Goal: Task Accomplishment & Management: Manage account settings

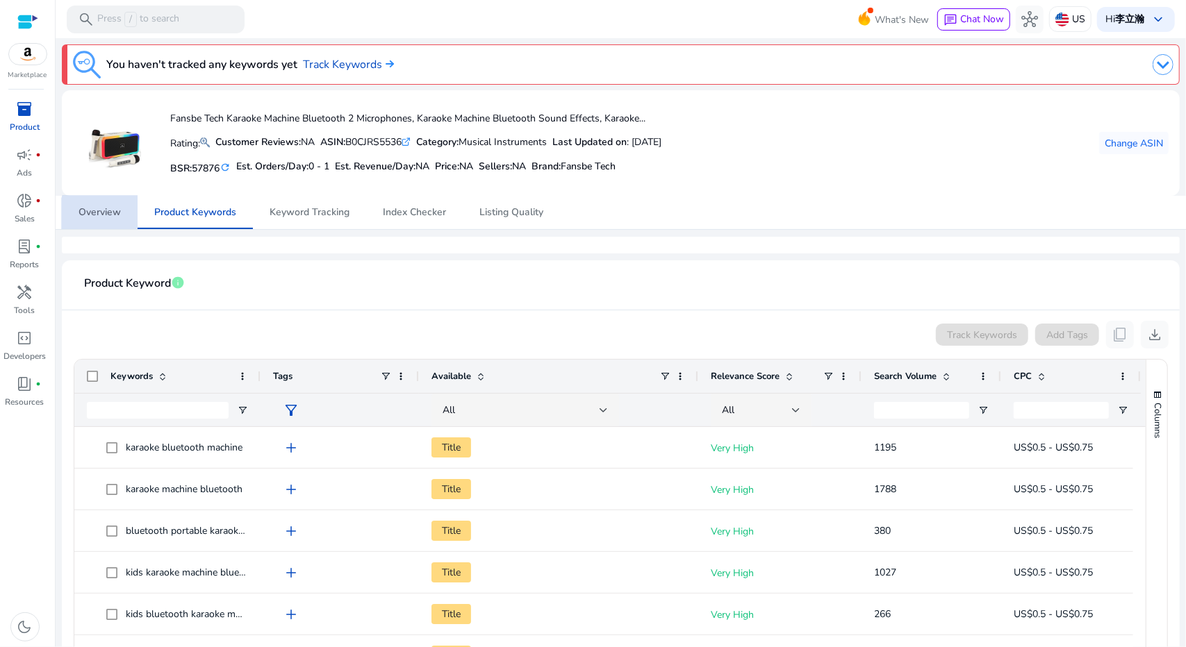
click at [120, 217] on span "Overview" at bounding box center [100, 213] width 42 height 10
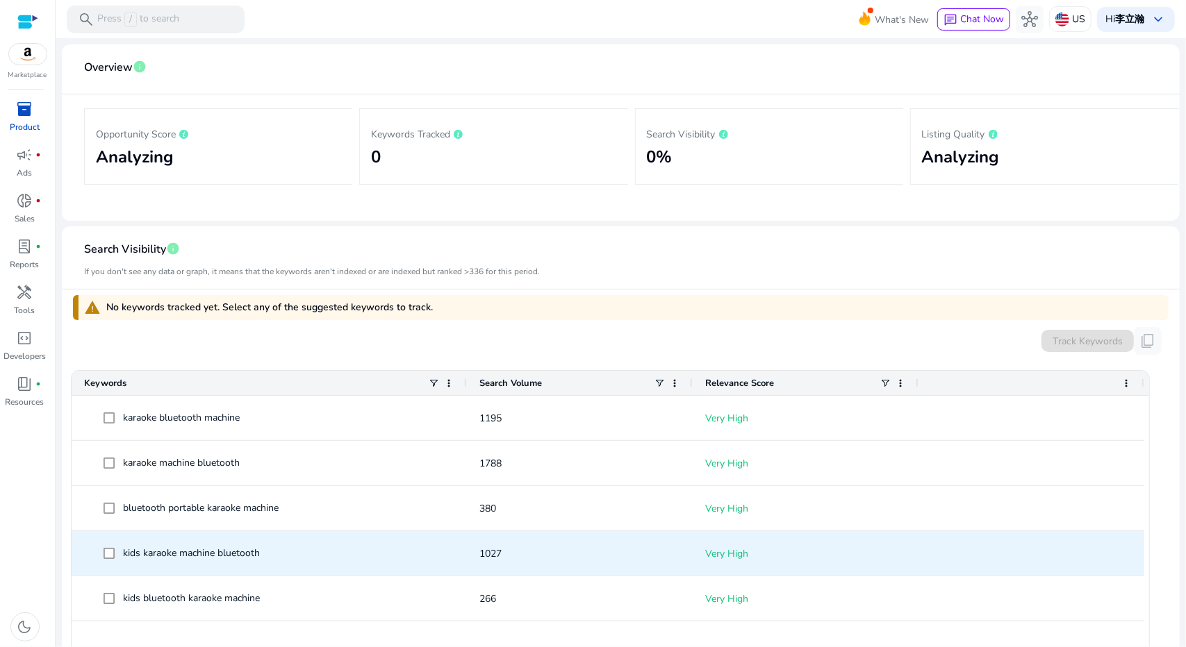
scroll to position [192, 0]
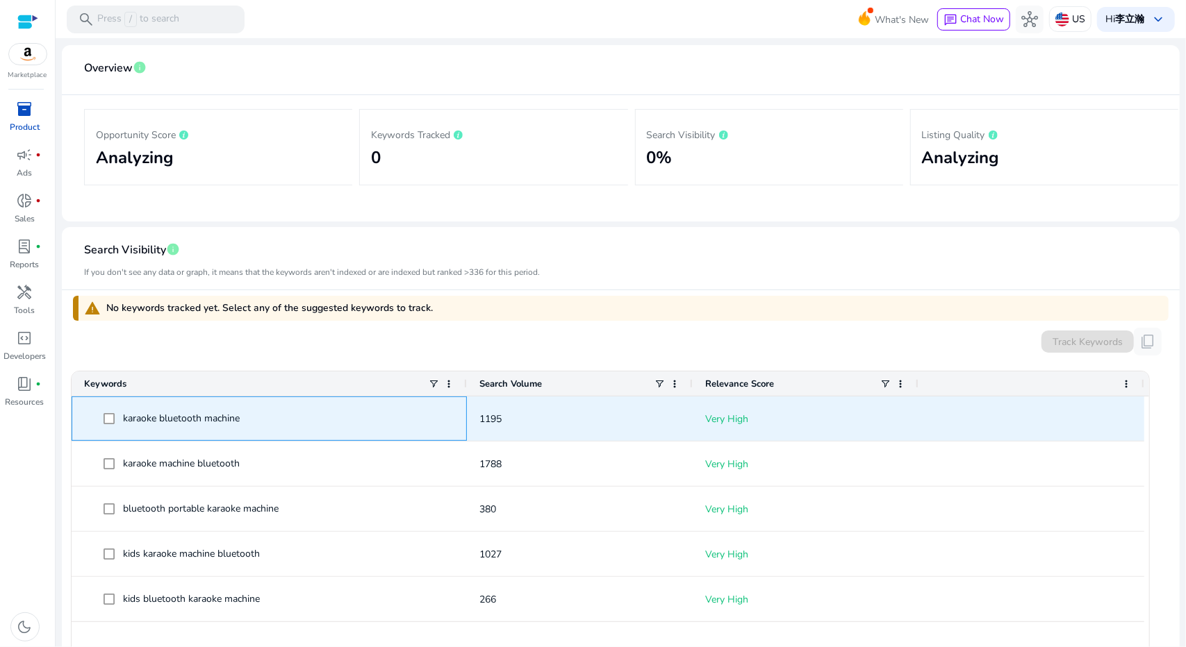
click at [108, 424] on span at bounding box center [113, 419] width 19 height 28
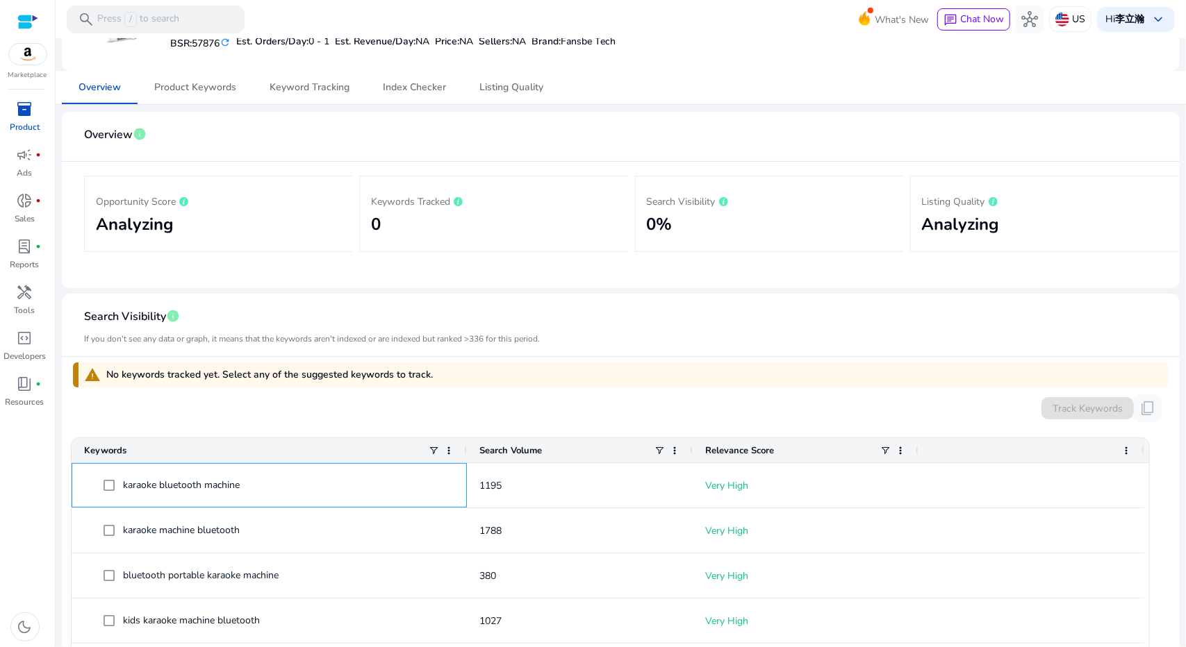
scroll to position [0, 0]
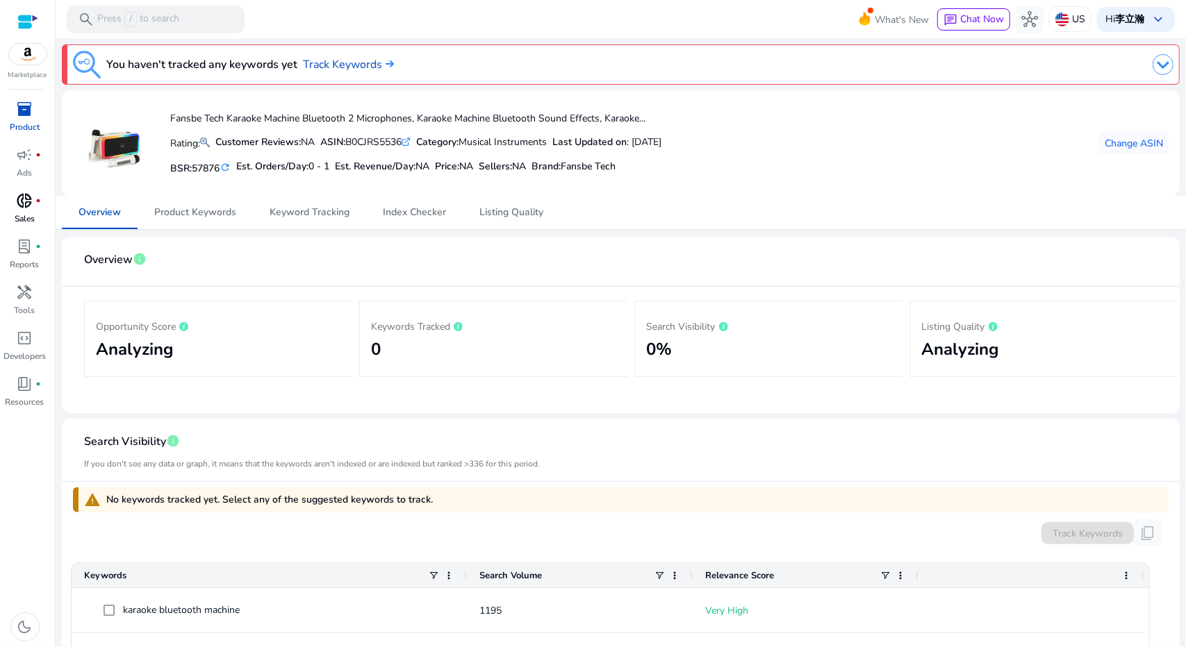
click at [29, 213] on p "Sales" at bounding box center [25, 219] width 20 height 13
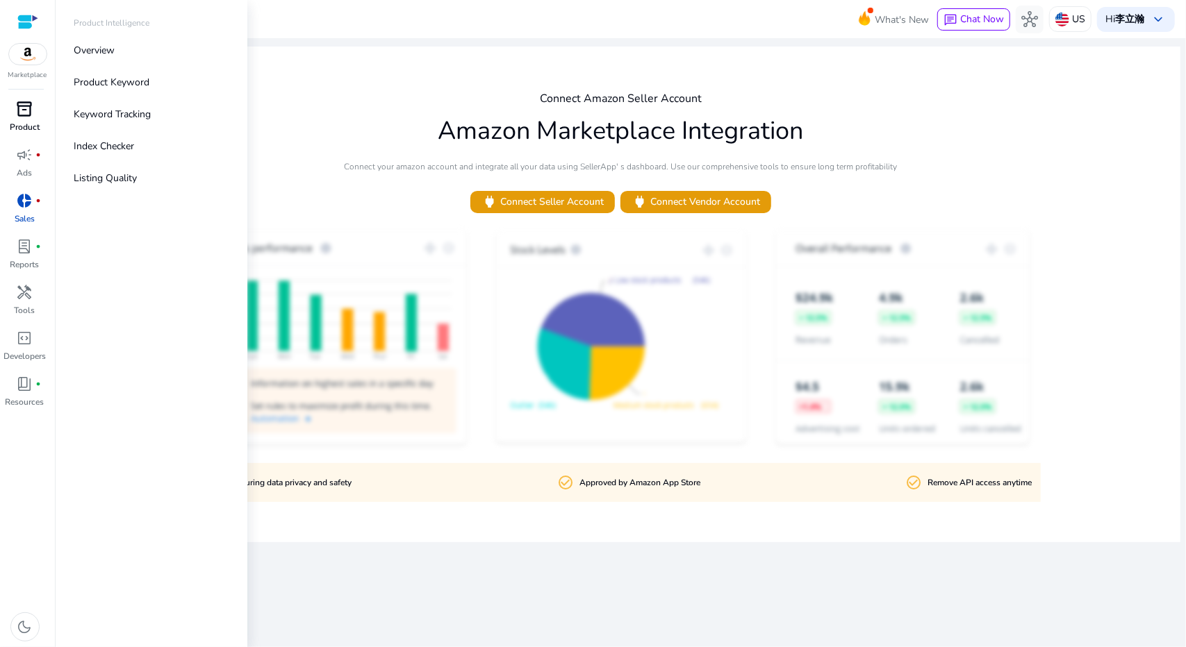
click at [21, 120] on link "inventory_2 Product" at bounding box center [24, 121] width 49 height 46
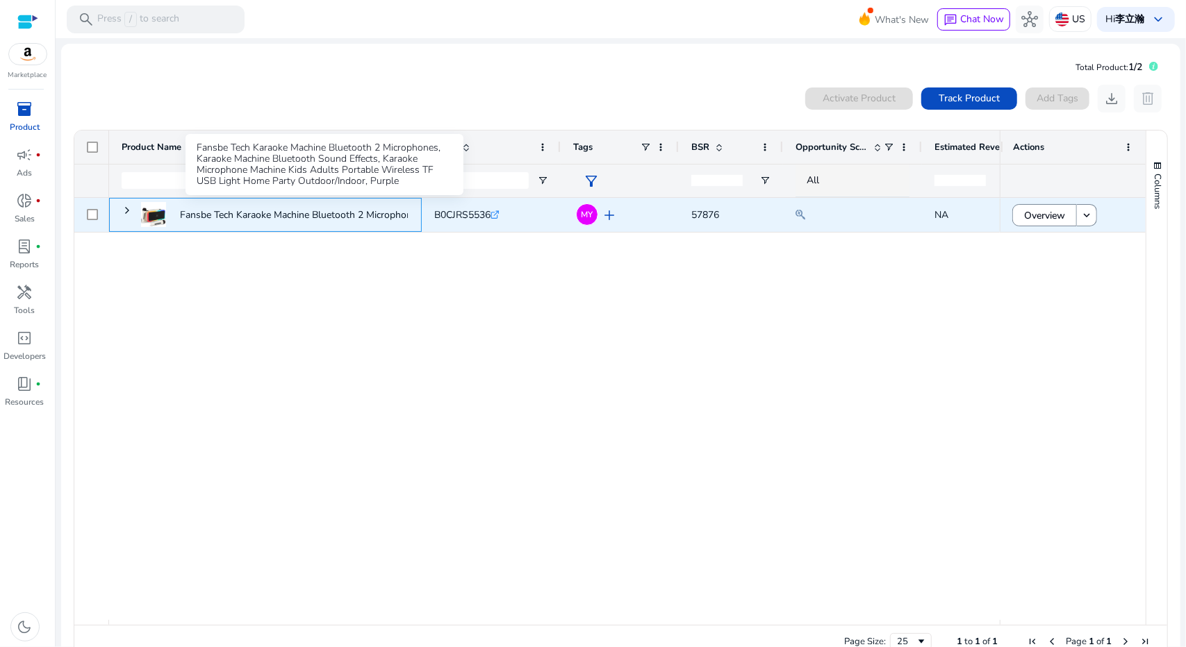
click at [232, 221] on p "Fansbe Tech Karaoke Machine Bluetooth 2 Microphones, Karaoke..." at bounding box center [324, 215] width 288 height 28
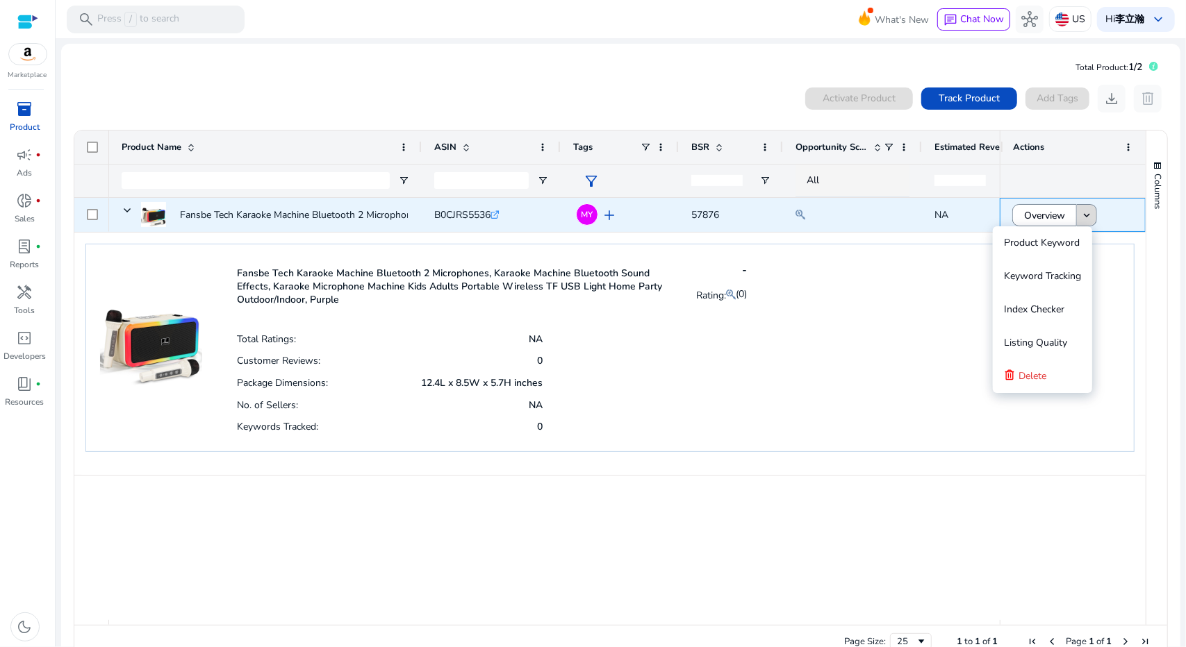
click at [1084, 206] on span at bounding box center [1086, 215] width 19 height 33
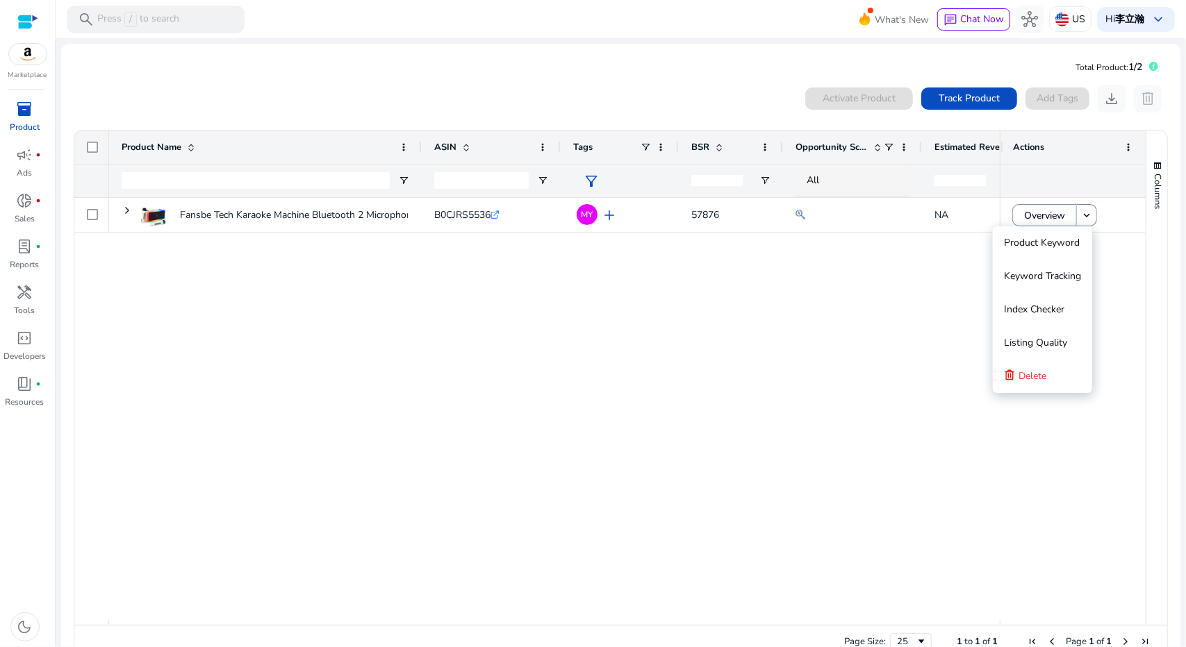
click at [19, 117] on span "inventory_2" at bounding box center [25, 109] width 17 height 17
click at [1086, 100] on div "Activate Product Track Product Add Tags download delete" at bounding box center [986, 99] width 363 height 28
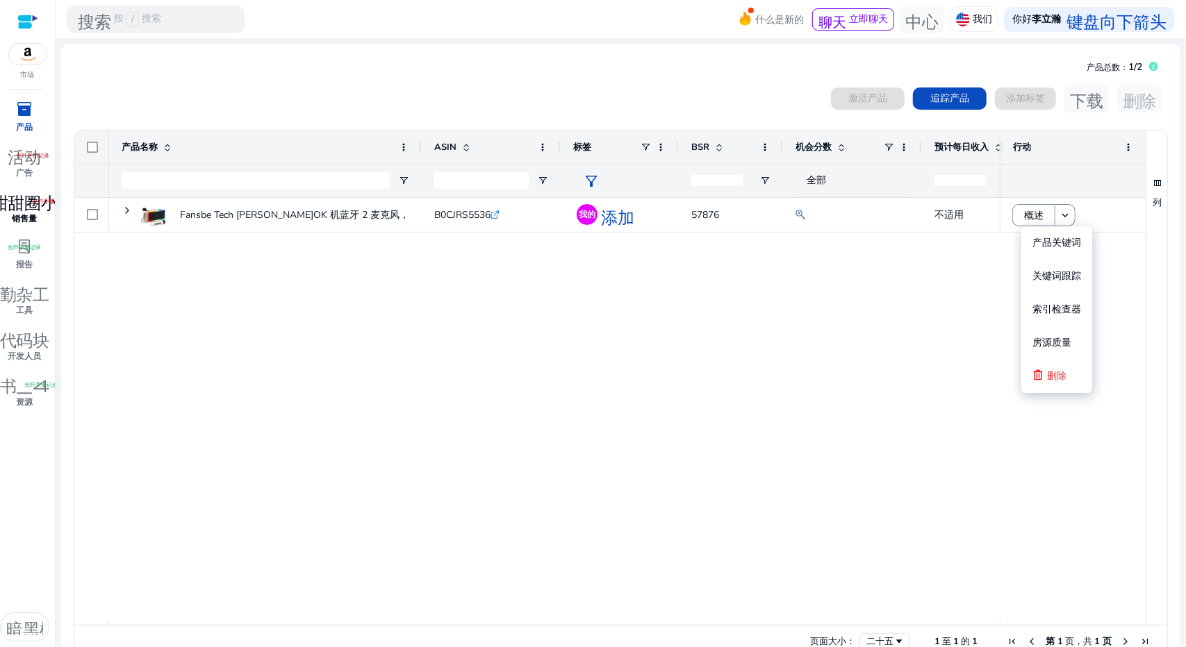
click at [31, 213] on p "销售量" at bounding box center [25, 219] width 25 height 13
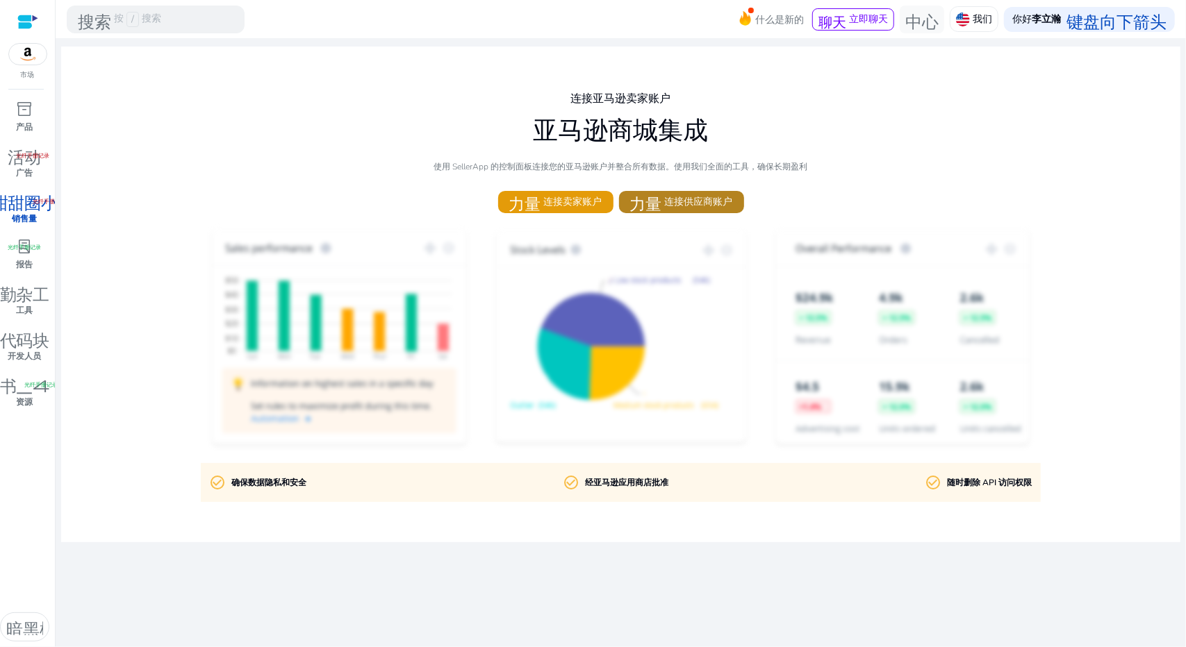
click at [666, 201] on font "连接供应商账户" at bounding box center [699, 201] width 68 height 13
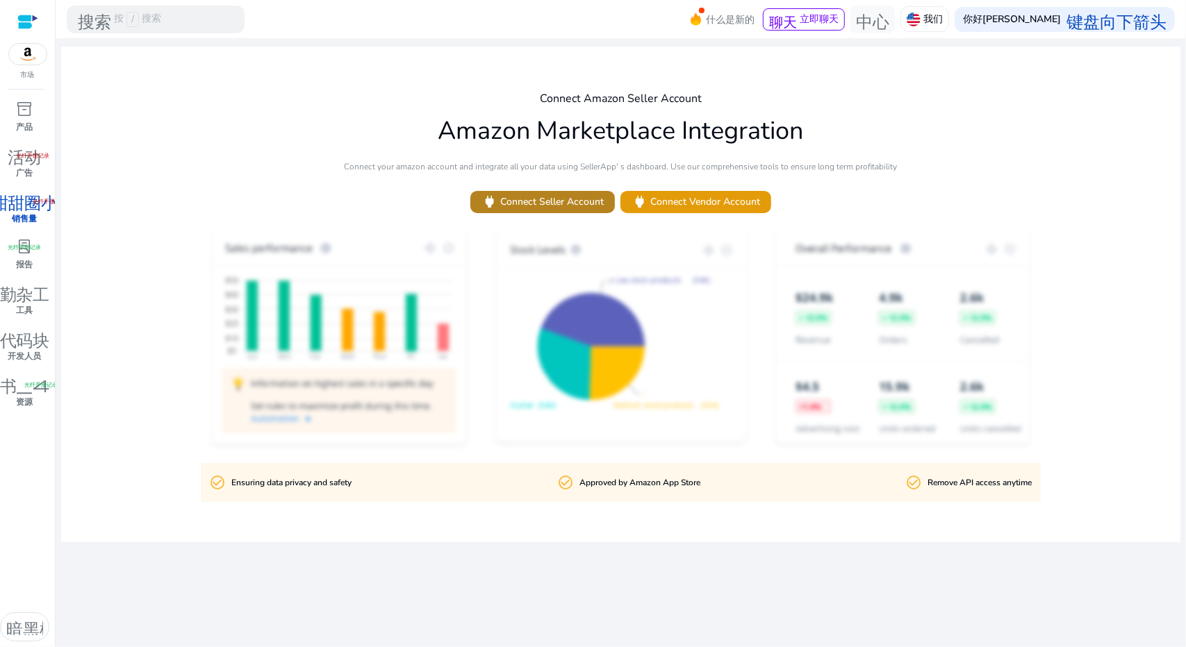
click at [540, 206] on span "power Connect Seller Account" at bounding box center [542, 202] width 122 height 16
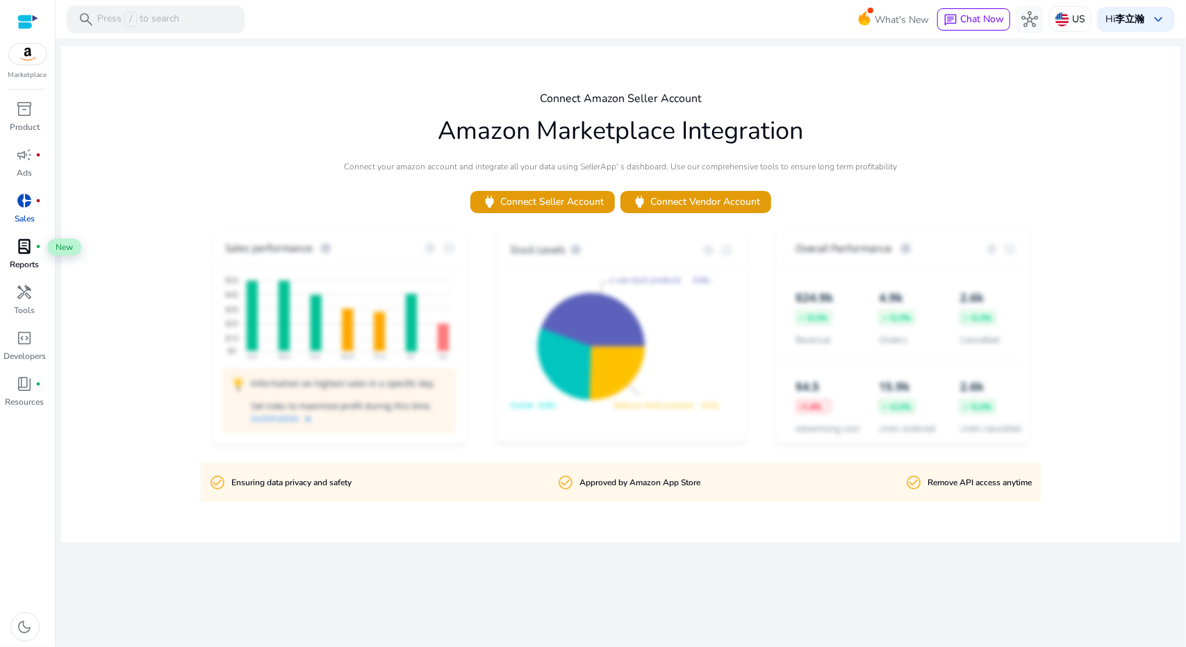
click at [21, 255] on span "lab_profile" at bounding box center [25, 246] width 17 height 17
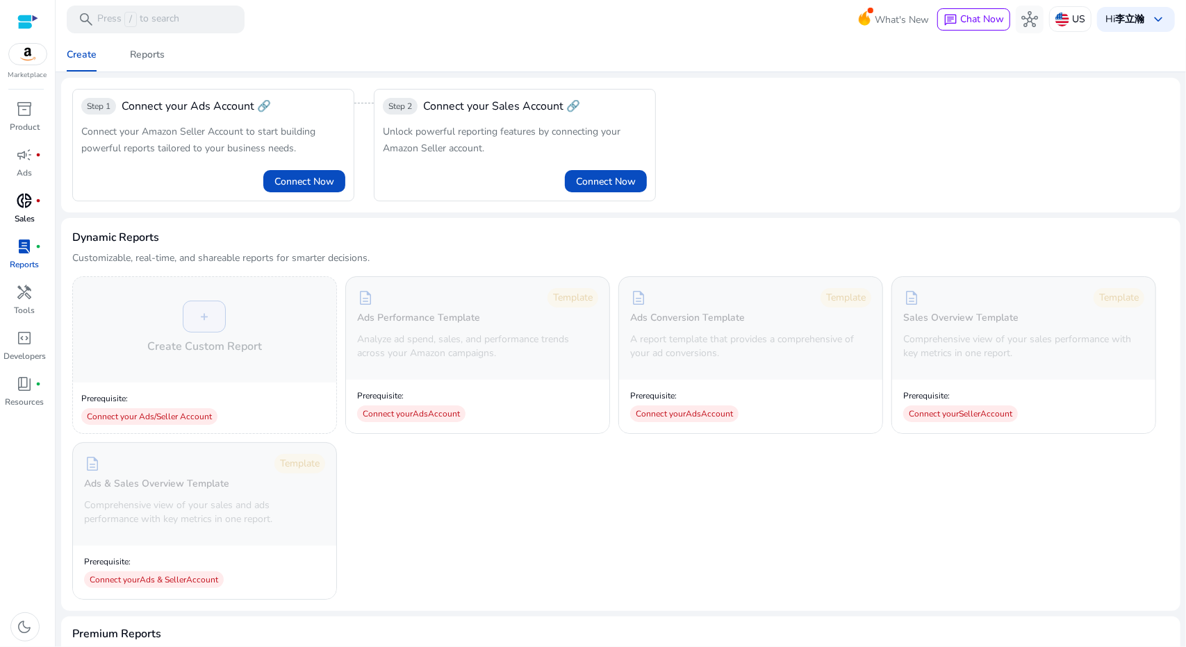
click at [28, 222] on p "Sales" at bounding box center [25, 219] width 20 height 13
